Goal: Task Accomplishment & Management: Use online tool/utility

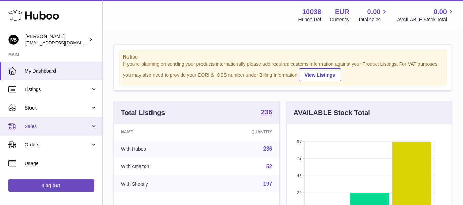
click at [33, 127] on span "Sales" at bounding box center [57, 126] width 65 height 7
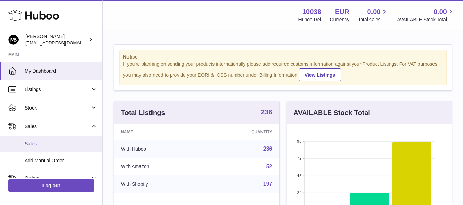
click at [30, 143] on span "Sales" at bounding box center [61, 144] width 73 height 7
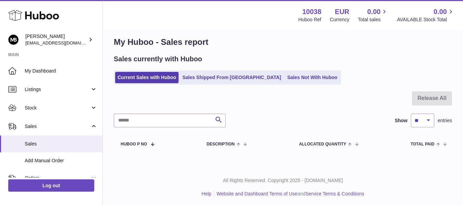
scroll to position [10, 0]
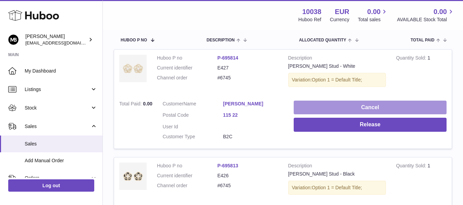
scroll to position [114, 0]
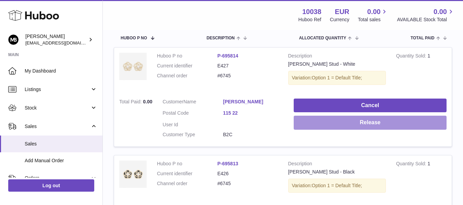
click at [332, 118] on button "Release" at bounding box center [369, 123] width 153 height 14
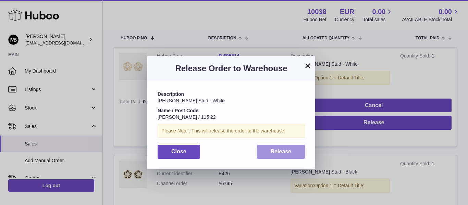
click at [273, 152] on span "Release" at bounding box center [280, 152] width 21 height 6
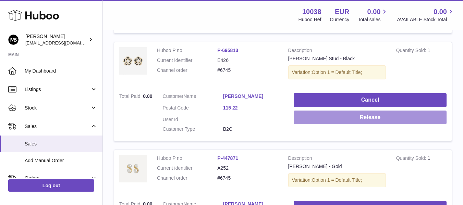
scroll to position [228, 0]
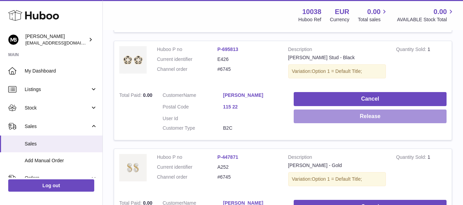
click at [345, 116] on button "Release" at bounding box center [369, 117] width 153 height 14
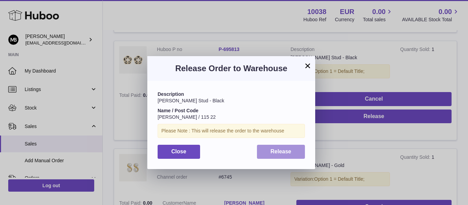
click at [277, 150] on span "Release" at bounding box center [280, 152] width 21 height 6
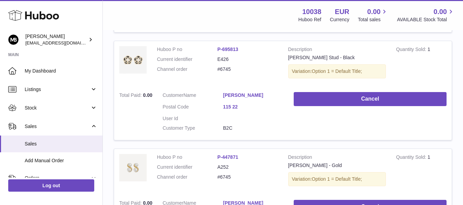
scroll to position [285, 0]
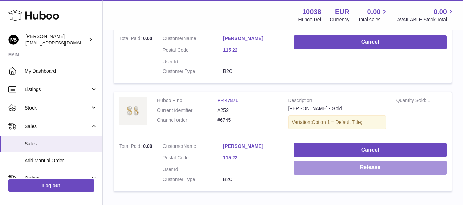
click at [323, 170] on button "Release" at bounding box center [369, 168] width 153 height 14
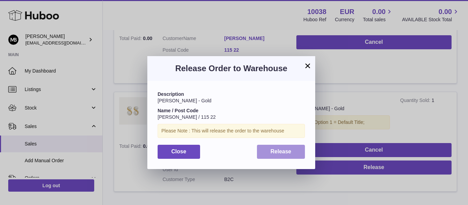
click at [286, 156] on button "Release" at bounding box center [281, 152] width 48 height 14
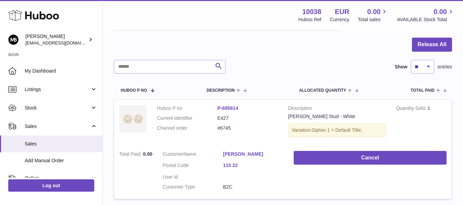
scroll to position [0, 0]
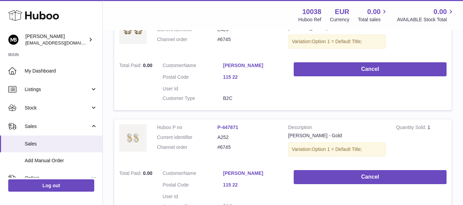
scroll to position [285, 0]
